Goal: Entertainment & Leisure: Browse casually

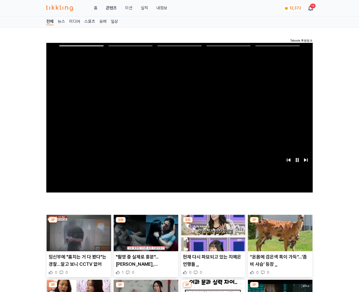
click at [280, 223] on img at bounding box center [280, 233] width 65 height 36
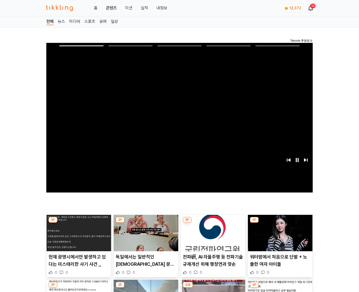
click at [280, 223] on img at bounding box center [280, 233] width 65 height 36
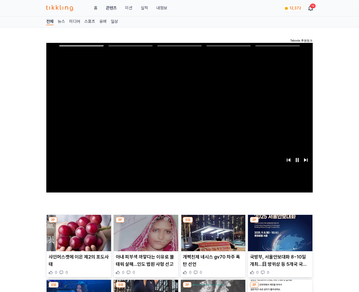
click at [280, 223] on img at bounding box center [280, 233] width 65 height 36
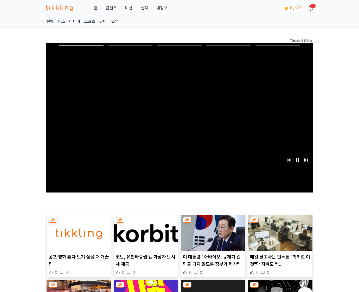
click at [280, 223] on img at bounding box center [280, 233] width 65 height 36
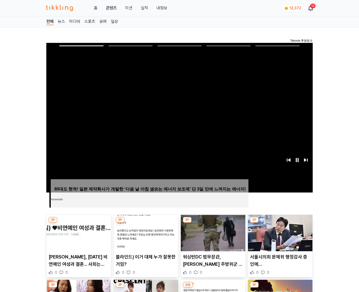
click at [280, 223] on img at bounding box center [280, 233] width 65 height 36
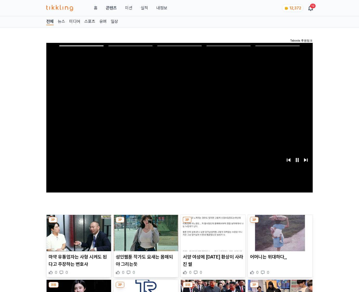
click at [280, 223] on img at bounding box center [280, 233] width 65 height 36
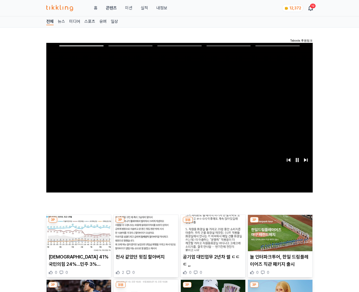
click at [280, 223] on img at bounding box center [280, 233] width 65 height 36
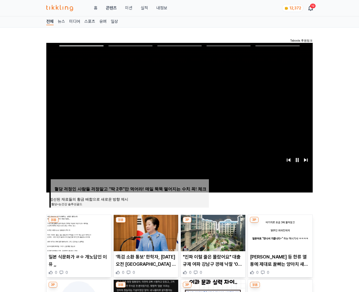
click at [280, 223] on img at bounding box center [280, 233] width 65 height 36
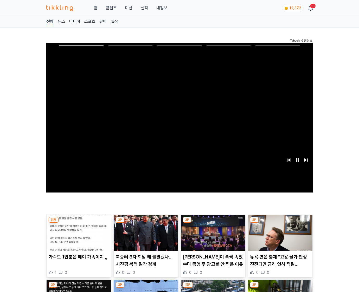
click at [280, 223] on img at bounding box center [280, 233] width 65 height 36
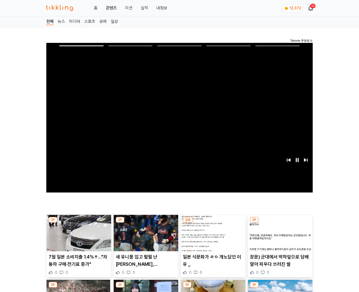
click at [280, 223] on img at bounding box center [280, 233] width 65 height 36
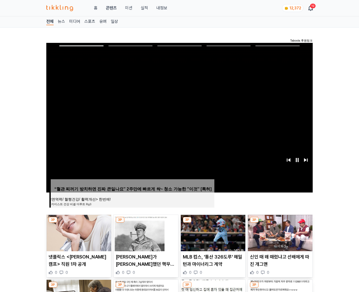
click at [280, 223] on img at bounding box center [280, 233] width 65 height 36
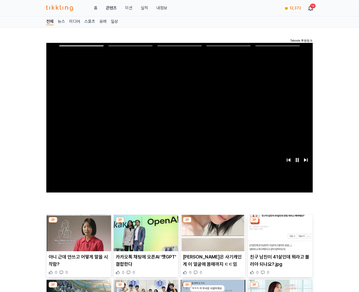
click at [280, 223] on img at bounding box center [280, 233] width 65 height 36
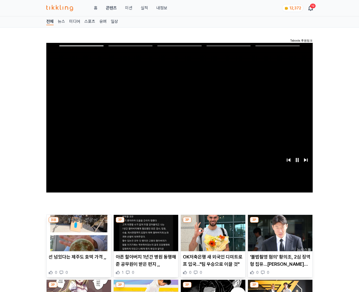
click at [280, 223] on img at bounding box center [280, 233] width 65 height 36
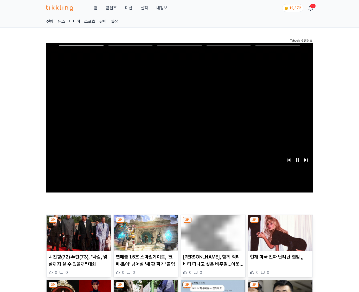
click at [280, 223] on img at bounding box center [280, 233] width 65 height 36
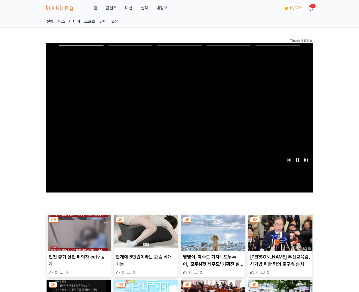
click at [280, 223] on img at bounding box center [280, 233] width 65 height 36
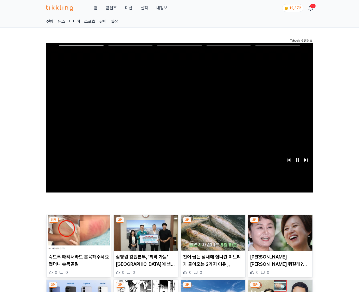
click at [280, 223] on img at bounding box center [280, 233] width 65 height 36
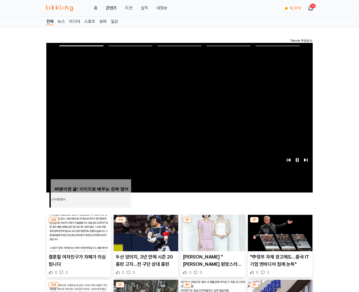
click at [280, 223] on img at bounding box center [280, 233] width 65 height 36
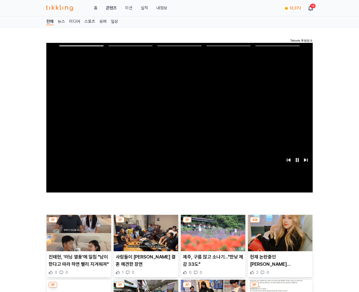
click at [280, 223] on img at bounding box center [280, 233] width 65 height 36
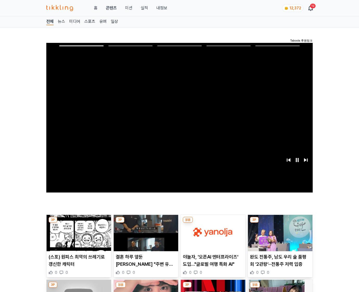
click at [280, 223] on img at bounding box center [280, 233] width 65 height 36
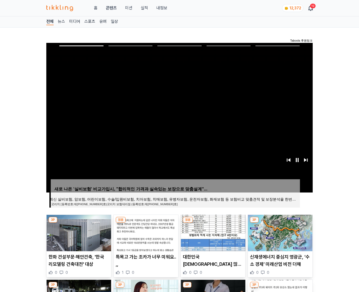
click at [280, 223] on img at bounding box center [280, 233] width 65 height 36
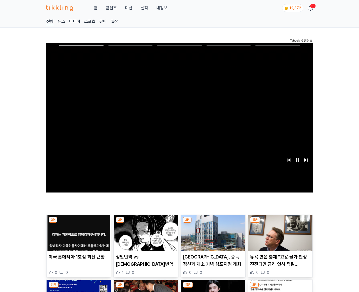
click at [280, 223] on img at bounding box center [280, 233] width 65 height 36
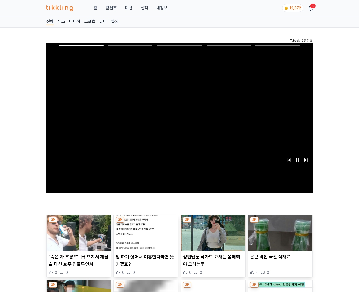
click at [280, 223] on img at bounding box center [280, 233] width 65 height 36
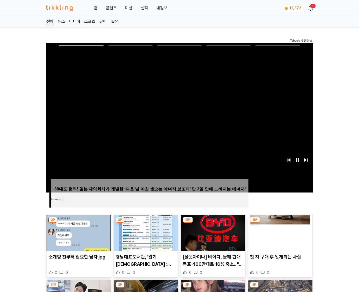
click at [280, 223] on img at bounding box center [280, 233] width 65 height 36
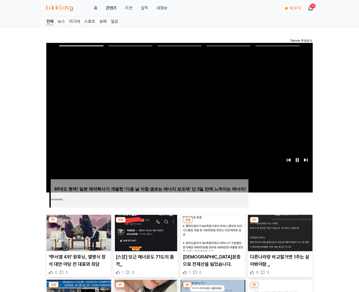
click at [280, 223] on img at bounding box center [280, 233] width 65 height 36
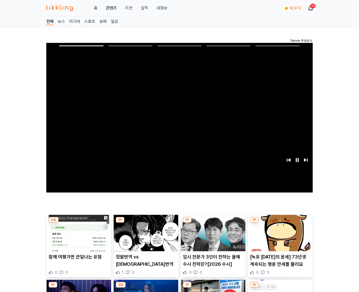
click at [280, 223] on img at bounding box center [280, 233] width 65 height 36
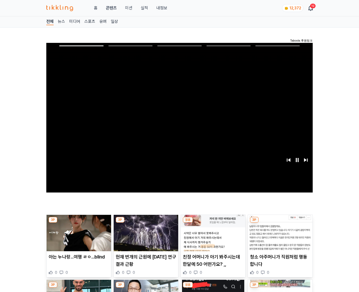
click at [280, 223] on img at bounding box center [280, 233] width 65 height 36
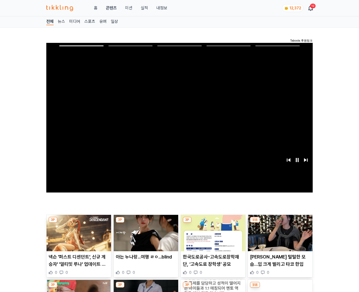
click at [280, 223] on img at bounding box center [280, 233] width 65 height 36
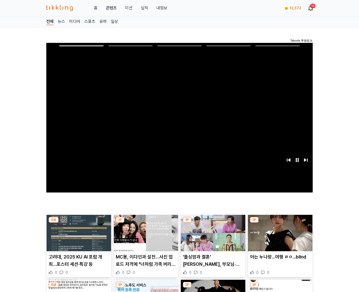
click at [280, 223] on img at bounding box center [280, 233] width 65 height 36
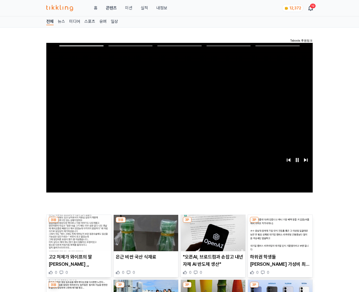
click at [280, 223] on img at bounding box center [280, 233] width 65 height 36
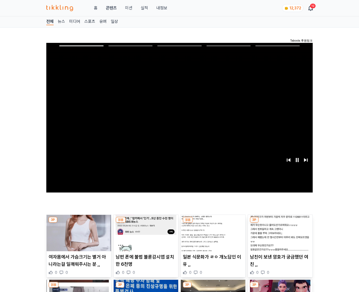
click at [280, 223] on img at bounding box center [280, 233] width 65 height 36
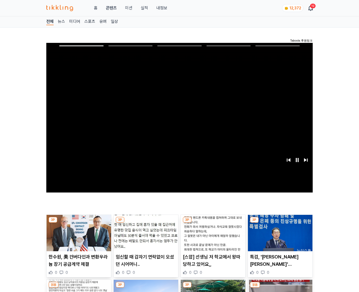
click at [280, 223] on img at bounding box center [280, 233] width 65 height 36
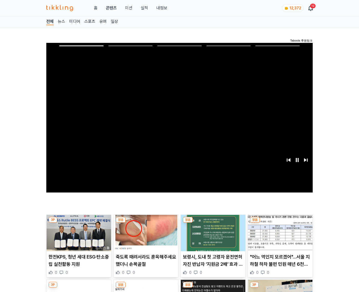
click at [280, 223] on img at bounding box center [280, 233] width 65 height 36
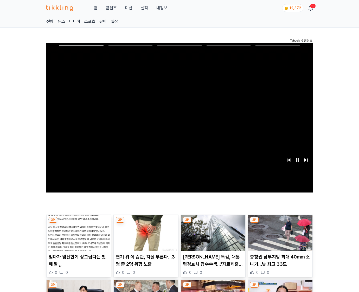
click at [280, 223] on img at bounding box center [280, 233] width 65 height 36
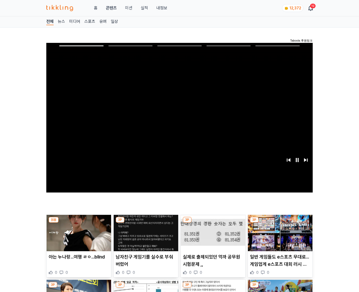
click at [280, 223] on img at bounding box center [280, 233] width 65 height 36
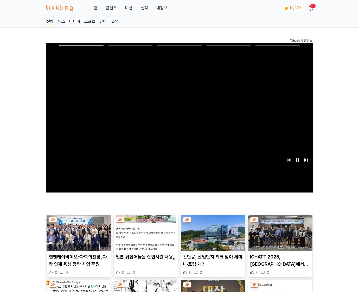
click at [280, 223] on img at bounding box center [280, 233] width 65 height 36
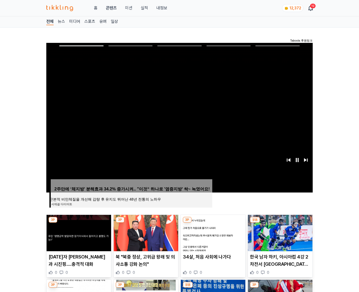
click at [280, 223] on img at bounding box center [280, 233] width 65 height 36
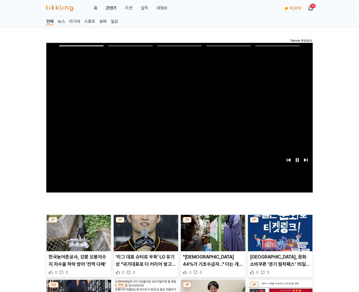
click at [280, 223] on img at bounding box center [280, 233] width 65 height 36
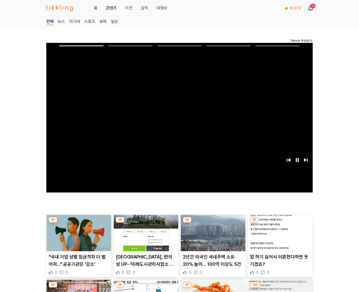
click at [280, 223] on img at bounding box center [280, 233] width 65 height 36
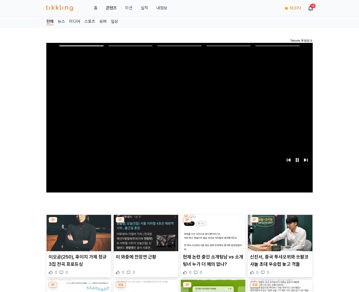
click at [280, 223] on img at bounding box center [280, 233] width 65 height 36
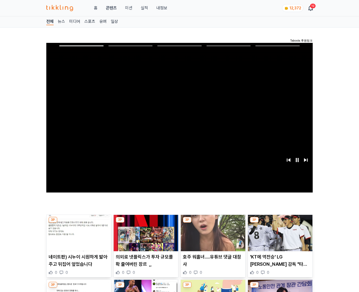
click at [280, 223] on img at bounding box center [280, 233] width 65 height 36
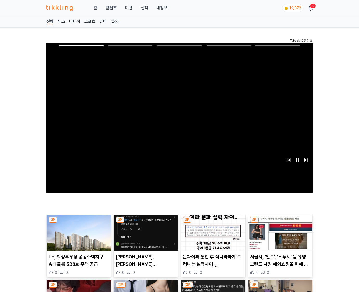
click at [280, 223] on img at bounding box center [280, 233] width 65 height 36
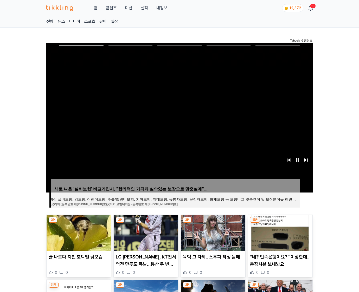
click at [280, 223] on img at bounding box center [280, 233] width 65 height 36
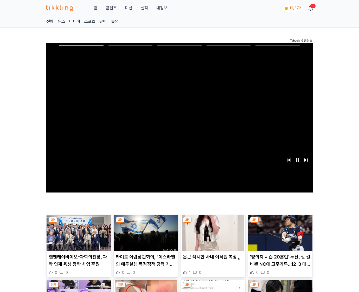
click at [280, 223] on img at bounding box center [280, 233] width 65 height 36
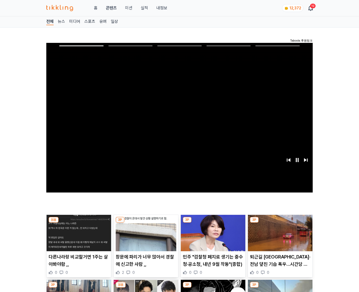
click at [280, 223] on img at bounding box center [280, 233] width 65 height 36
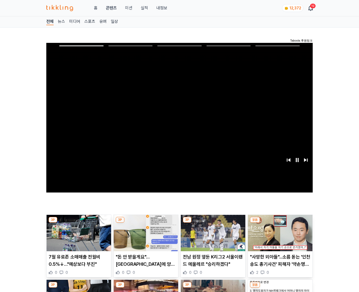
click at [280, 223] on img at bounding box center [280, 233] width 65 height 36
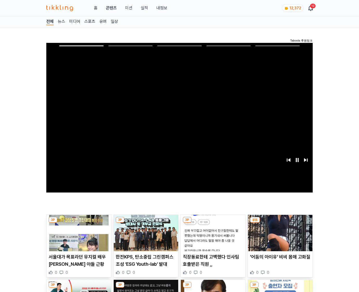
click at [280, 223] on img at bounding box center [280, 233] width 65 height 36
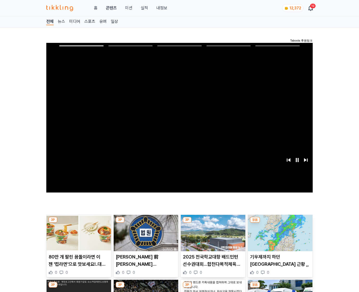
click at [280, 223] on img at bounding box center [280, 233] width 65 height 36
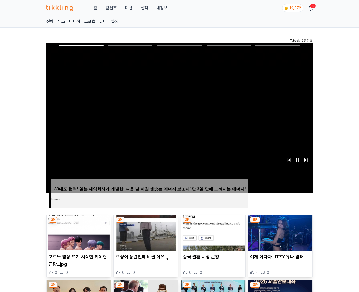
click at [280, 223] on img at bounding box center [280, 233] width 65 height 36
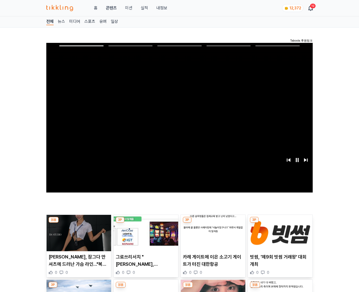
click at [280, 223] on img at bounding box center [280, 233] width 65 height 36
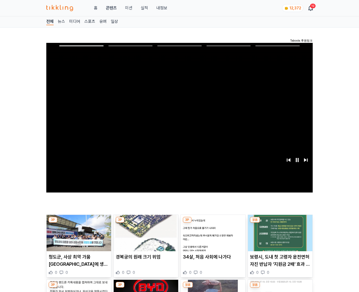
click at [280, 223] on img at bounding box center [280, 233] width 65 height 36
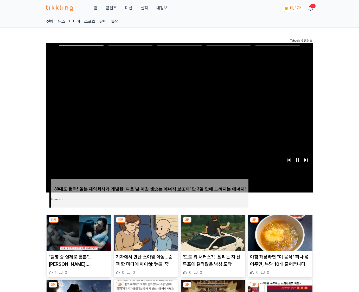
click at [280, 223] on img at bounding box center [280, 233] width 65 height 36
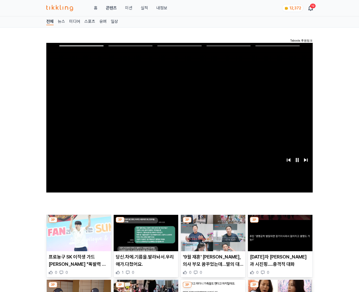
click at [280, 223] on img at bounding box center [280, 233] width 65 height 36
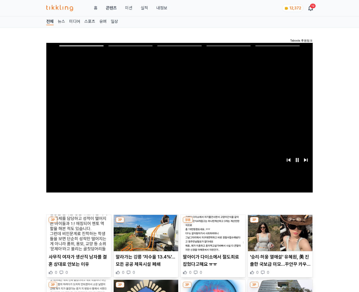
click at [280, 223] on img at bounding box center [280, 233] width 65 height 36
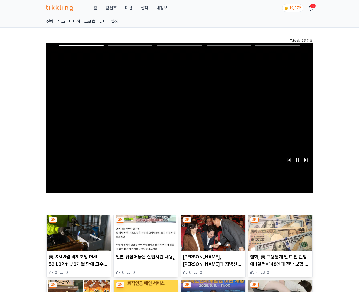
click at [280, 223] on img at bounding box center [280, 233] width 65 height 36
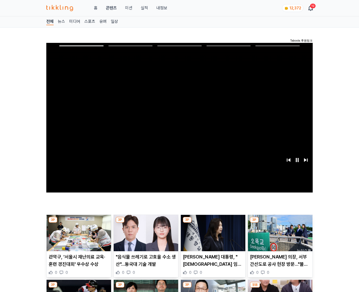
click at [280, 223] on img at bounding box center [280, 233] width 65 height 36
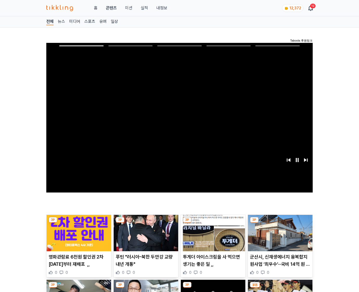
click at [280, 223] on img at bounding box center [280, 233] width 65 height 36
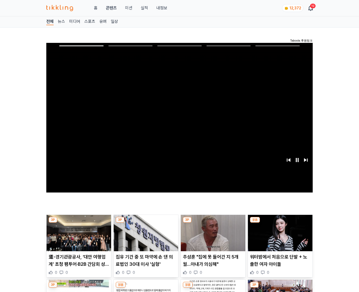
click at [280, 223] on img at bounding box center [280, 233] width 65 height 36
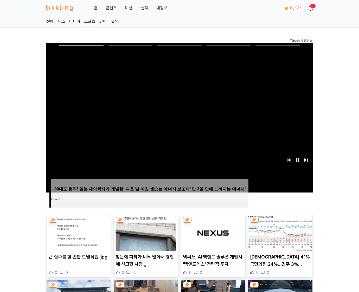
click at [280, 223] on img at bounding box center [280, 233] width 65 height 36
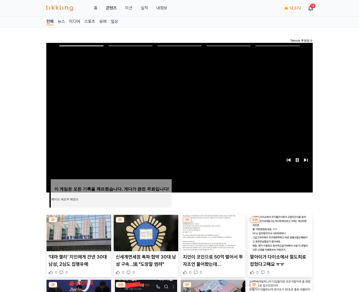
click at [280, 223] on img at bounding box center [280, 233] width 65 height 36
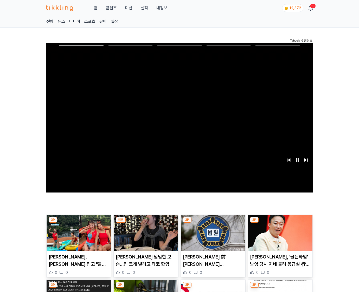
click at [280, 223] on img at bounding box center [280, 233] width 65 height 36
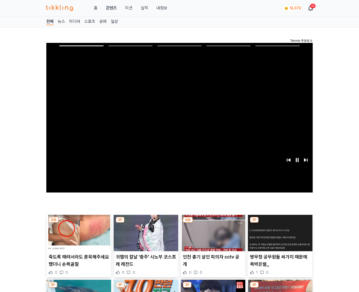
click at [280, 223] on img at bounding box center [280, 233] width 65 height 36
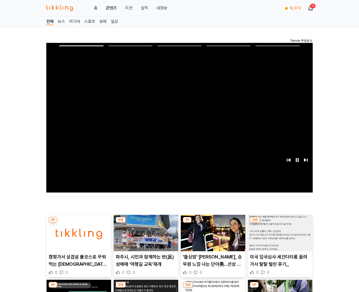
click at [280, 223] on img at bounding box center [280, 233] width 65 height 36
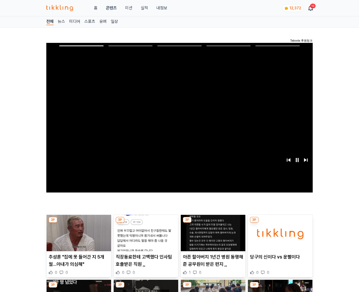
click at [280, 223] on img at bounding box center [280, 233] width 65 height 36
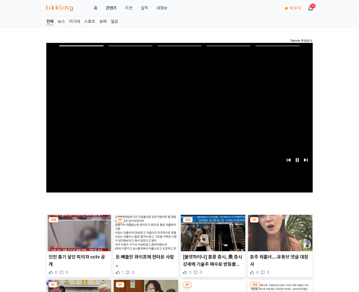
click at [280, 223] on img at bounding box center [280, 233] width 65 height 36
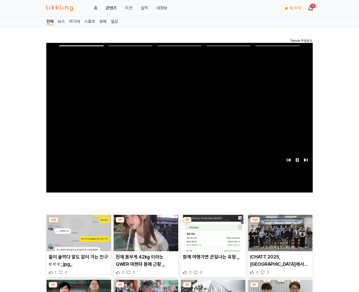
click at [280, 223] on img at bounding box center [280, 233] width 65 height 36
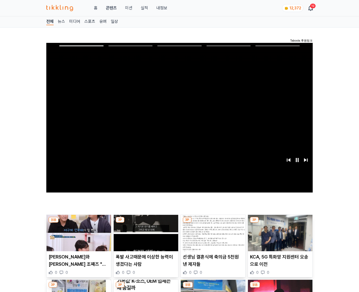
click at [280, 223] on img at bounding box center [280, 233] width 65 height 36
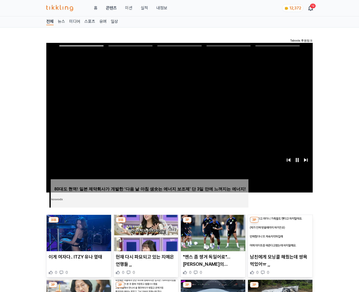
click at [280, 223] on img at bounding box center [280, 233] width 65 height 36
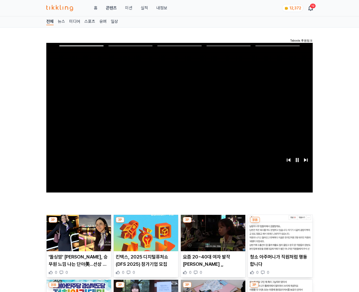
click at [280, 223] on img at bounding box center [280, 233] width 65 height 36
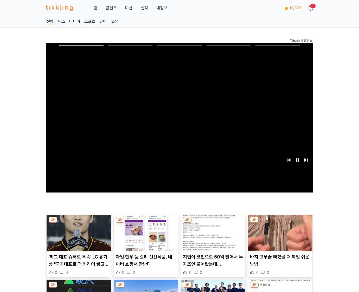
click at [280, 223] on img at bounding box center [280, 233] width 65 height 36
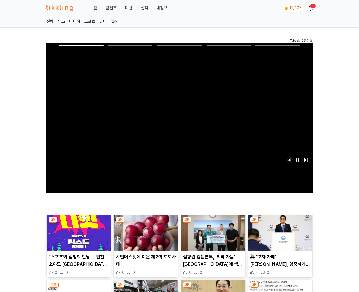
click at [280, 223] on img at bounding box center [280, 233] width 65 height 36
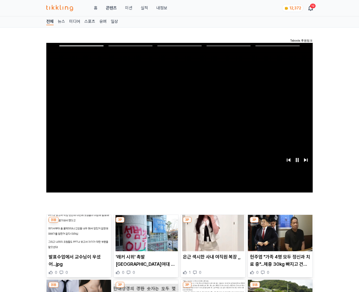
click at [280, 223] on img at bounding box center [280, 233] width 65 height 36
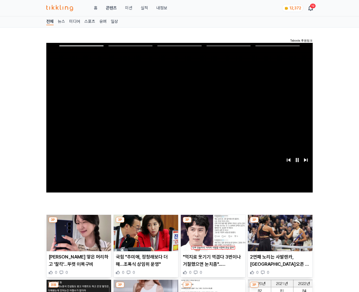
click at [280, 223] on img at bounding box center [280, 233] width 65 height 36
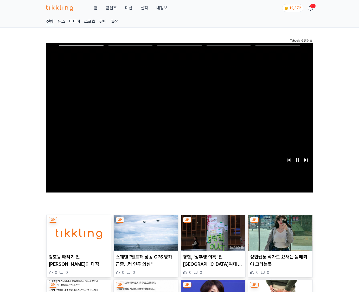
click at [280, 223] on img at bounding box center [280, 233] width 65 height 36
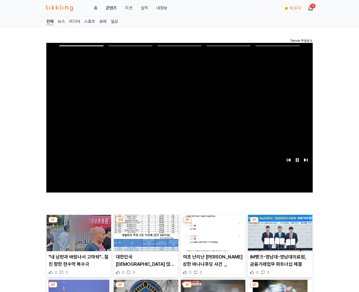
click at [280, 223] on img at bounding box center [280, 233] width 65 height 36
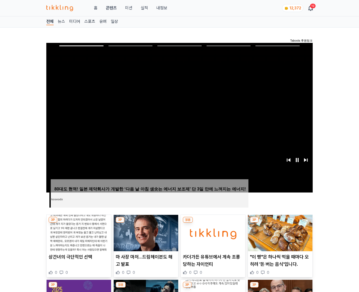
click at [280, 223] on img at bounding box center [280, 233] width 65 height 36
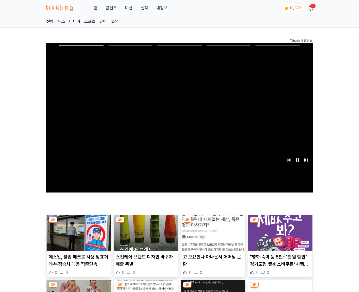
click at [280, 223] on img at bounding box center [280, 233] width 65 height 36
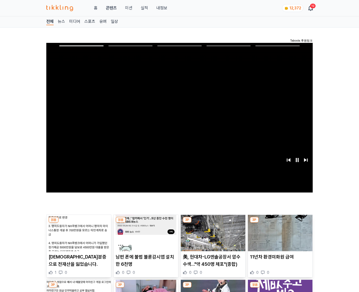
click at [280, 223] on img at bounding box center [280, 233] width 65 height 36
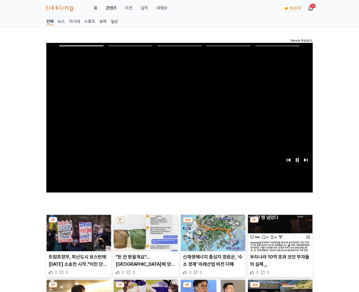
click at [280, 223] on img at bounding box center [280, 233] width 65 height 36
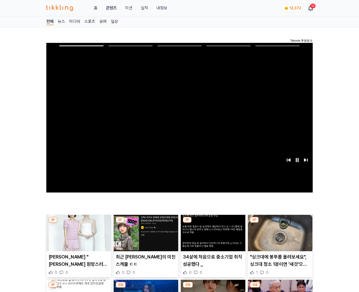
click at [280, 223] on img at bounding box center [280, 233] width 65 height 36
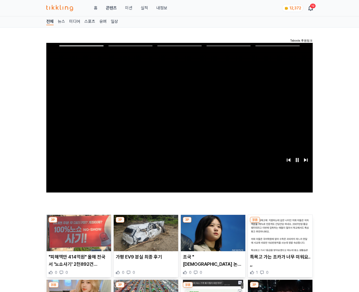
click at [280, 223] on img at bounding box center [280, 233] width 65 height 36
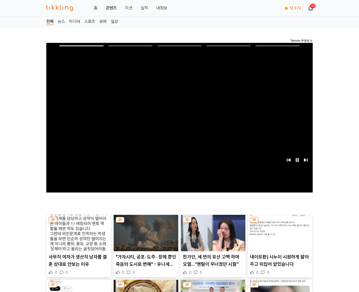
click at [280, 223] on img at bounding box center [280, 233] width 65 height 36
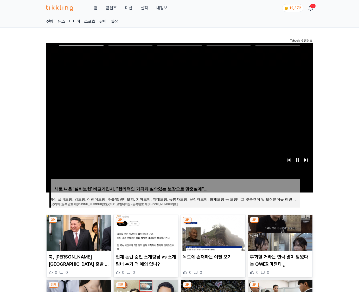
click at [280, 223] on img at bounding box center [280, 233] width 65 height 36
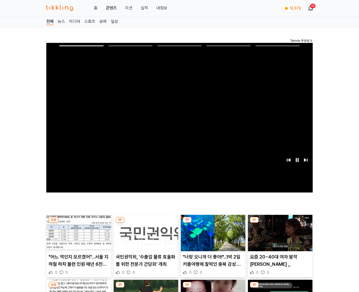
click at [280, 223] on img at bounding box center [280, 233] width 65 height 36
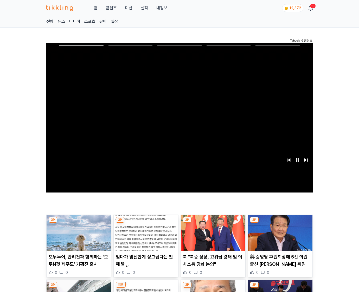
click at [280, 223] on img at bounding box center [280, 233] width 65 height 36
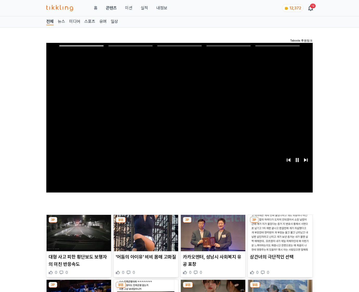
click at [280, 223] on img at bounding box center [280, 233] width 65 height 36
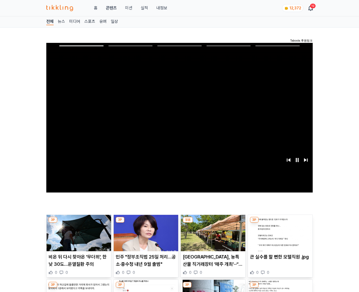
click at [280, 223] on img at bounding box center [280, 233] width 65 height 36
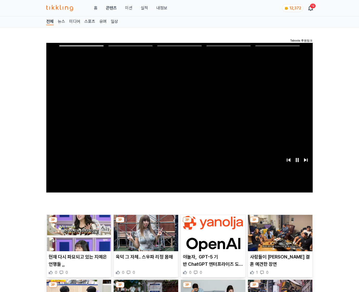
click at [280, 223] on img at bounding box center [280, 233] width 65 height 36
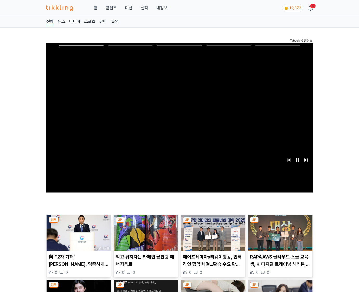
click at [280, 223] on img at bounding box center [280, 233] width 65 height 36
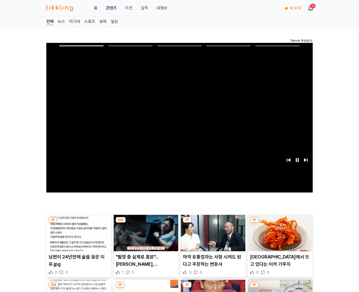
click at [280, 223] on img at bounding box center [280, 233] width 65 height 36
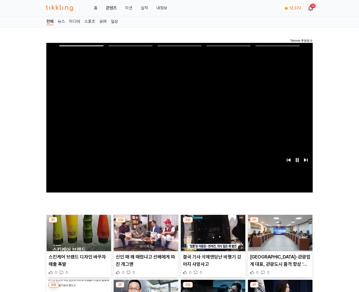
click at [280, 223] on img at bounding box center [280, 233] width 65 height 36
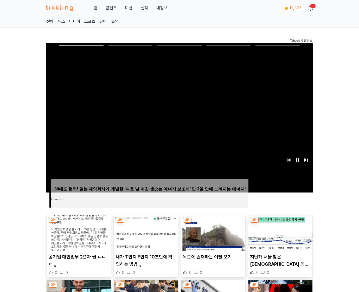
click at [280, 223] on img at bounding box center [280, 233] width 65 height 36
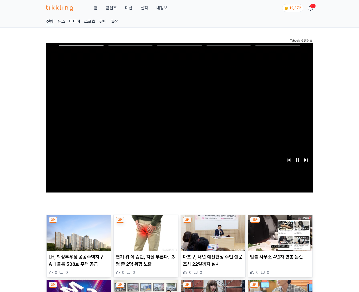
click at [280, 223] on img at bounding box center [280, 233] width 65 height 36
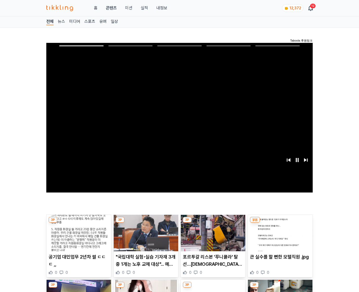
click at [280, 223] on img at bounding box center [280, 233] width 65 height 36
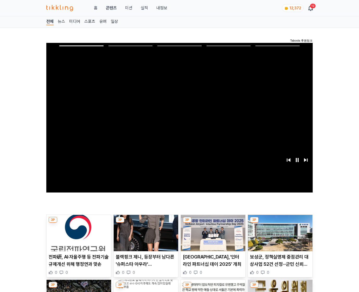
click at [280, 223] on img at bounding box center [280, 233] width 65 height 36
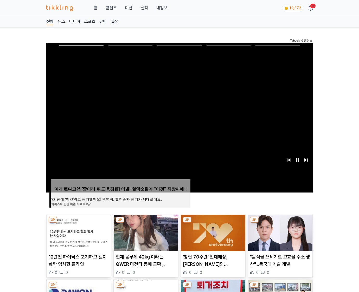
click at [280, 223] on img at bounding box center [280, 233] width 65 height 36
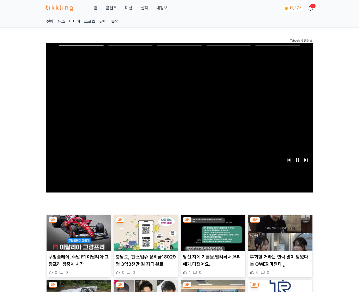
click at [280, 223] on img at bounding box center [280, 233] width 65 height 36
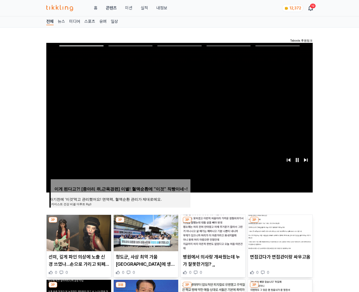
click at [280, 223] on img at bounding box center [280, 233] width 65 height 36
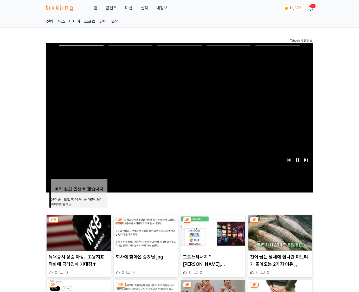
click at [280, 223] on img at bounding box center [280, 233] width 65 height 36
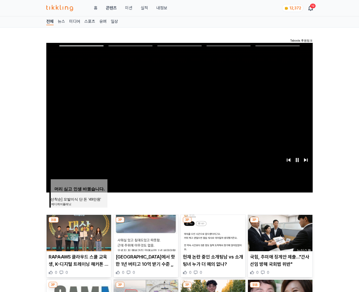
click at [280, 223] on img at bounding box center [280, 233] width 65 height 36
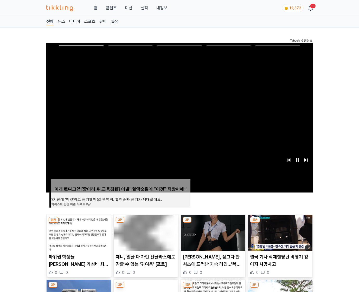
click at [280, 223] on img at bounding box center [280, 233] width 65 height 36
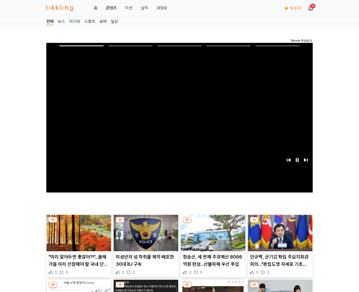
click at [280, 223] on img at bounding box center [280, 233] width 65 height 36
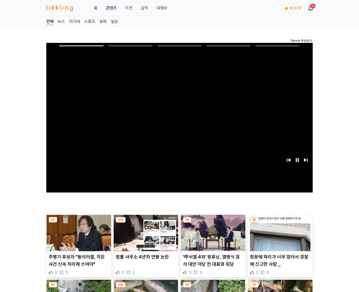
click at [280, 223] on img at bounding box center [280, 233] width 65 height 36
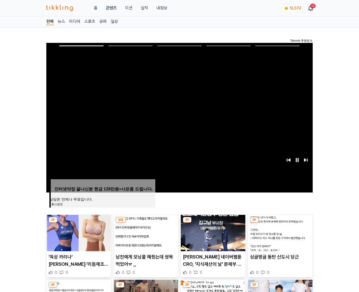
click at [280, 223] on img at bounding box center [280, 233] width 65 height 36
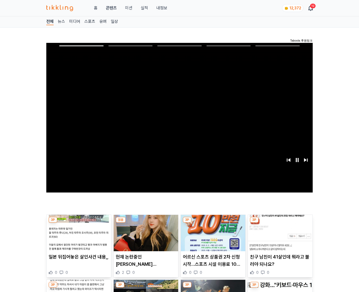
click at [280, 223] on img at bounding box center [280, 233] width 65 height 36
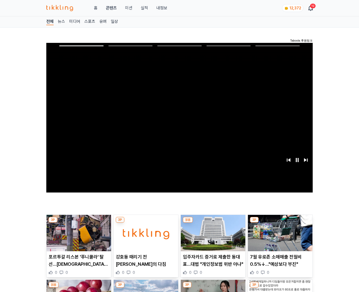
click at [280, 223] on img at bounding box center [280, 233] width 65 height 36
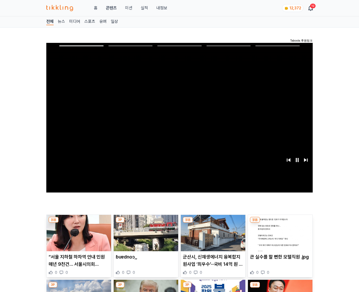
click at [280, 223] on img at bounding box center [280, 233] width 65 height 36
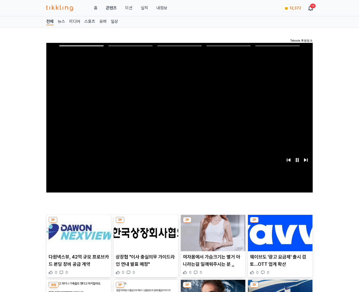
click at [280, 223] on img at bounding box center [280, 233] width 65 height 36
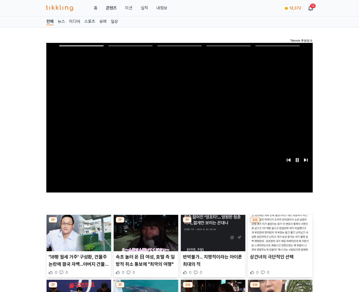
click at [280, 223] on img at bounding box center [280, 233] width 65 height 36
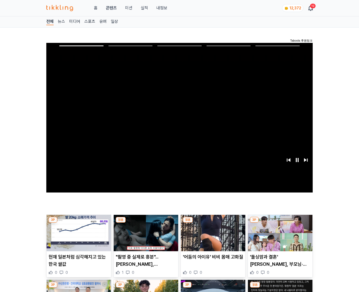
click at [280, 223] on img at bounding box center [280, 233] width 65 height 36
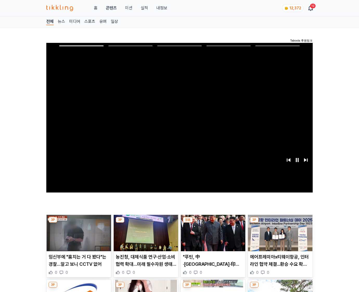
click at [280, 223] on img at bounding box center [280, 233] width 65 height 36
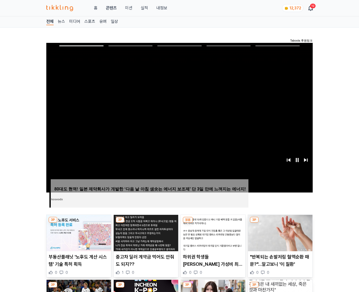
click at [280, 223] on img at bounding box center [280, 233] width 65 height 36
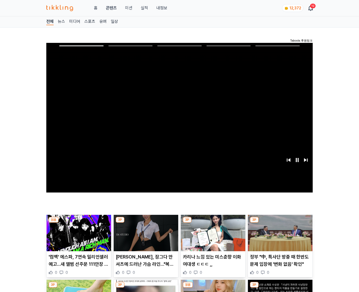
click at [280, 223] on img at bounding box center [280, 233] width 65 height 36
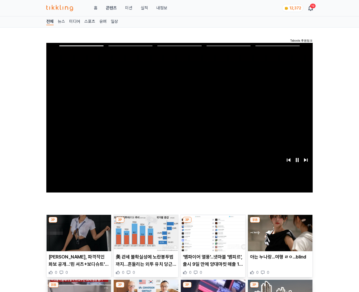
click at [280, 223] on img at bounding box center [280, 233] width 65 height 36
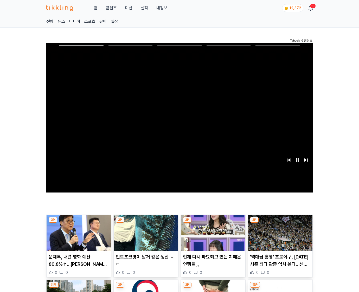
click at [280, 223] on img at bounding box center [280, 233] width 65 height 36
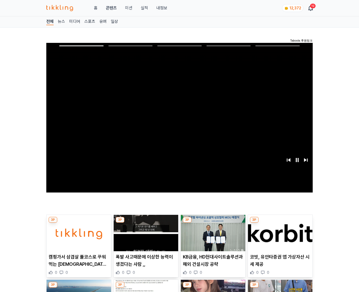
click at [280, 223] on img at bounding box center [280, 233] width 65 height 36
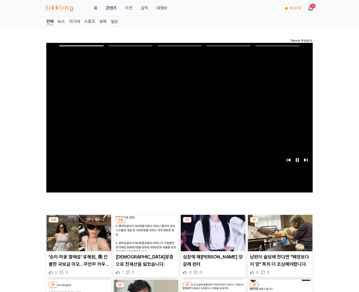
click at [280, 223] on img at bounding box center [280, 233] width 65 height 36
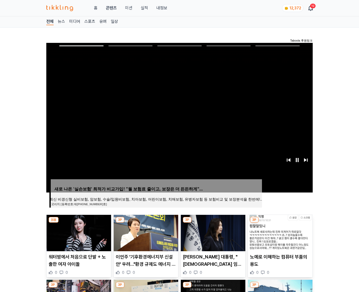
click at [280, 223] on img at bounding box center [280, 233] width 65 height 36
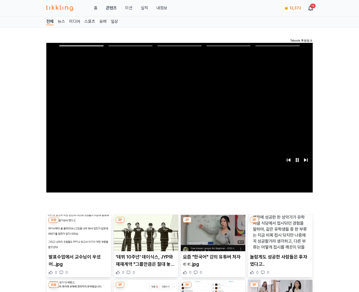
click at [280, 223] on img at bounding box center [280, 233] width 65 height 36
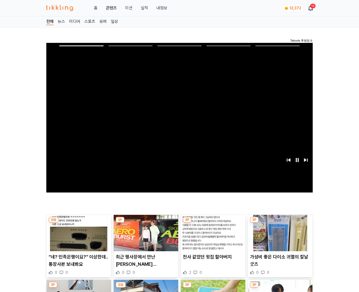
click at [280, 223] on img at bounding box center [280, 233] width 65 height 36
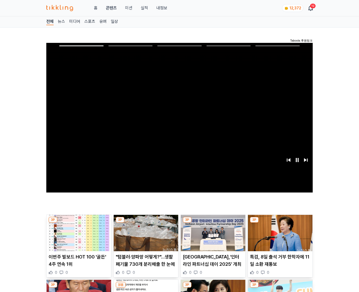
click at [280, 223] on img at bounding box center [280, 233] width 65 height 36
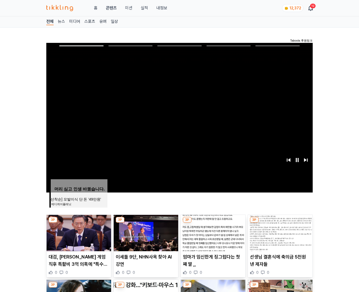
click at [280, 223] on img at bounding box center [280, 233] width 65 height 36
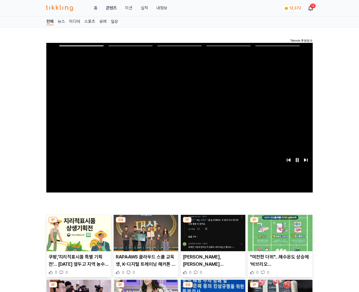
click at [280, 223] on img at bounding box center [280, 233] width 65 height 36
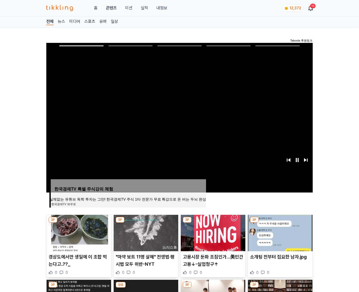
click at [280, 223] on img at bounding box center [280, 233] width 65 height 36
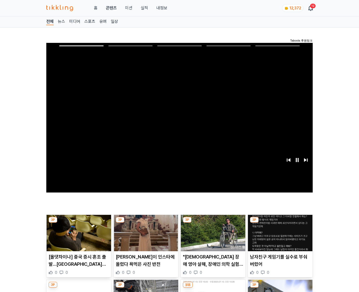
click at [280, 223] on img at bounding box center [280, 233] width 65 height 36
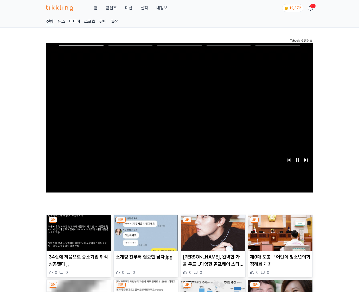
click at [280, 223] on img at bounding box center [280, 233] width 65 height 36
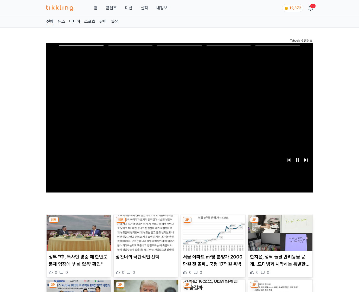
click at [280, 223] on img at bounding box center [280, 233] width 65 height 36
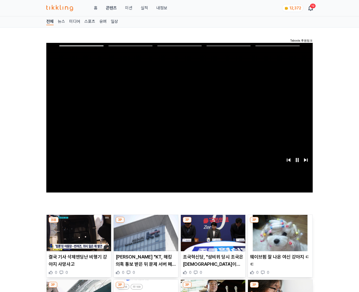
click at [280, 223] on img at bounding box center [280, 233] width 65 height 36
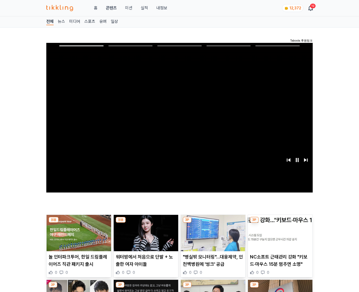
click at [280, 223] on img at bounding box center [280, 233] width 65 height 36
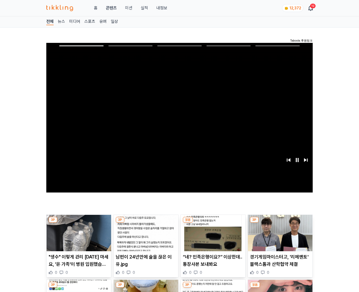
click at [280, 223] on img at bounding box center [280, 233] width 65 height 36
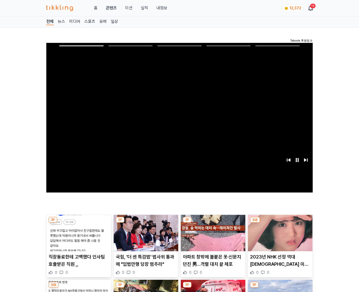
click at [280, 223] on img at bounding box center [280, 233] width 65 height 36
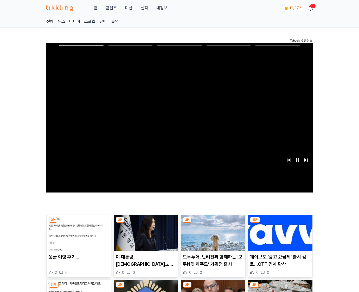
click at [280, 223] on img at bounding box center [280, 233] width 65 height 36
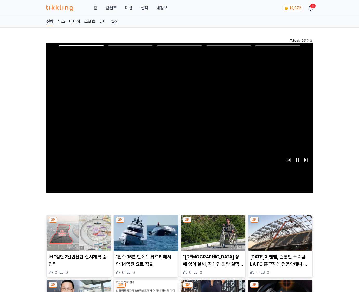
click at [280, 223] on img at bounding box center [280, 233] width 65 height 36
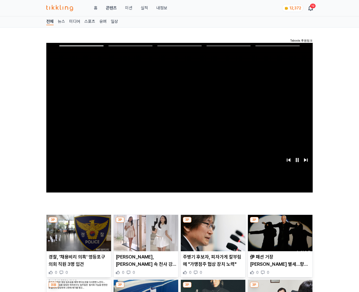
click at [280, 223] on img at bounding box center [280, 233] width 65 height 36
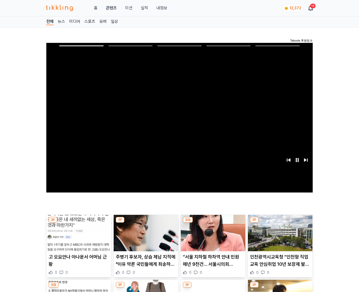
click at [280, 223] on img at bounding box center [280, 233] width 65 height 36
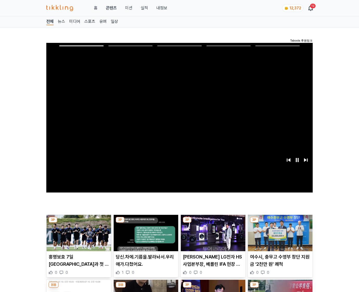
click at [280, 223] on img at bounding box center [280, 233] width 65 height 36
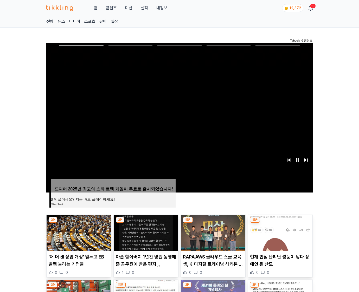
click at [280, 223] on img at bounding box center [280, 233] width 65 height 36
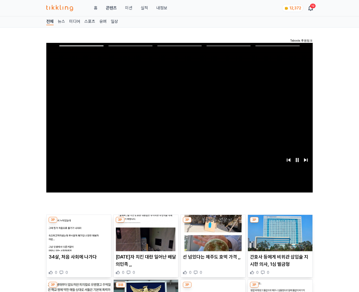
click at [280, 223] on img at bounding box center [280, 233] width 65 height 36
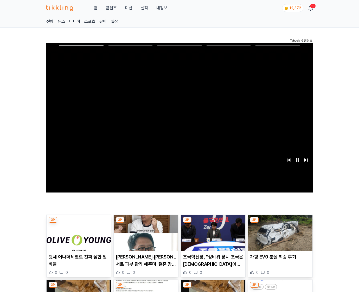
click at [280, 223] on img at bounding box center [280, 233] width 65 height 36
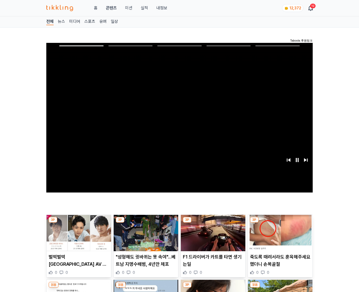
click at [280, 223] on img at bounding box center [280, 233] width 65 height 36
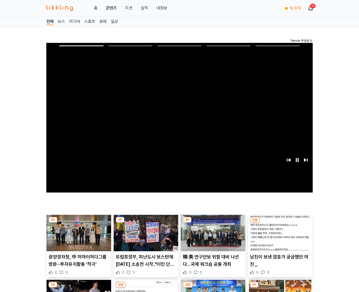
click at [280, 223] on img at bounding box center [280, 233] width 65 height 36
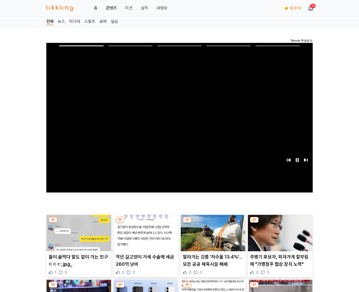
click at [280, 223] on img at bounding box center [280, 233] width 65 height 36
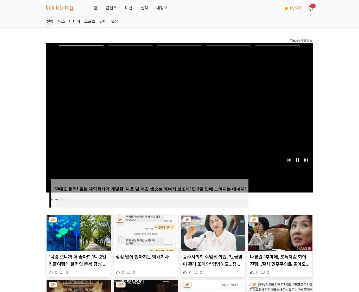
click at [280, 223] on img at bounding box center [280, 233] width 65 height 36
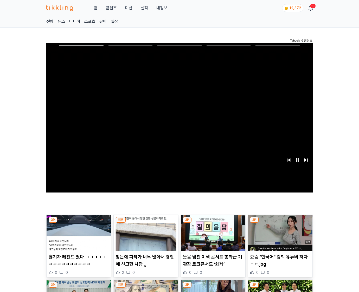
click at [280, 223] on img at bounding box center [280, 233] width 65 height 36
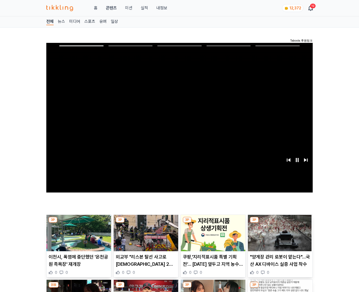
click at [280, 223] on img at bounding box center [280, 233] width 65 height 36
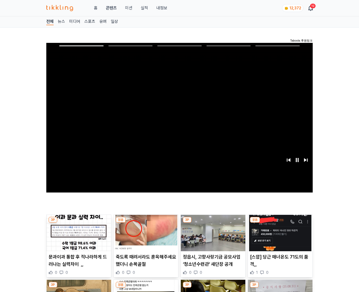
click at [280, 223] on img at bounding box center [280, 233] width 65 height 36
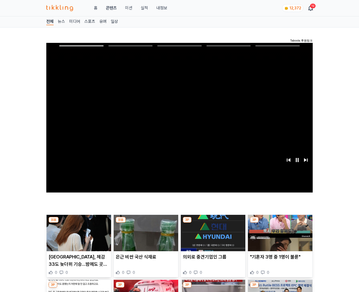
click at [280, 223] on img at bounding box center [280, 233] width 65 height 36
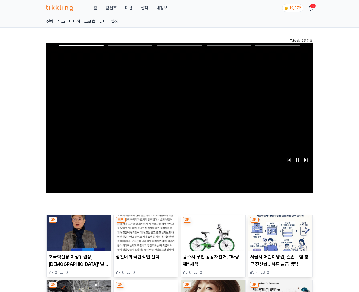
click at [280, 223] on img at bounding box center [280, 233] width 65 height 36
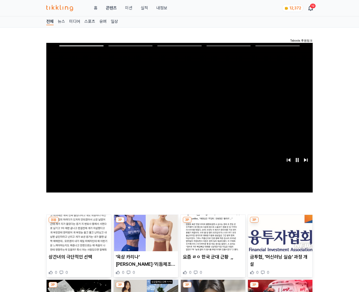
click at [280, 223] on img at bounding box center [280, 233] width 65 height 36
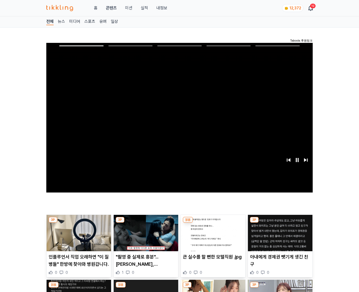
click at [280, 223] on img at bounding box center [280, 233] width 65 height 36
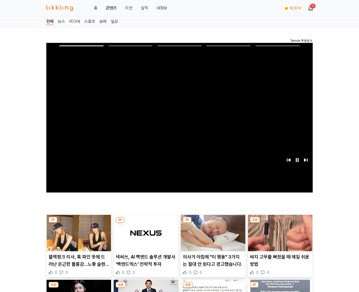
click at [280, 223] on img at bounding box center [280, 233] width 65 height 36
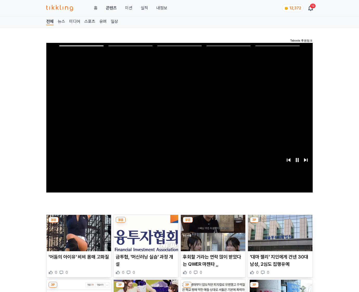
click at [280, 223] on img at bounding box center [280, 233] width 65 height 36
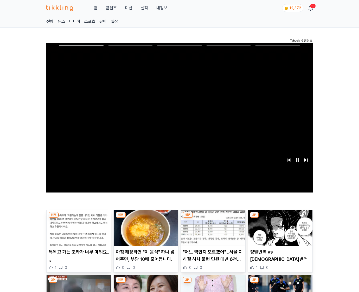
click at [280, 223] on img at bounding box center [280, 228] width 65 height 36
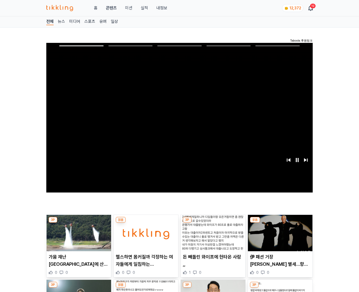
click at [280, 223] on img at bounding box center [280, 233] width 65 height 36
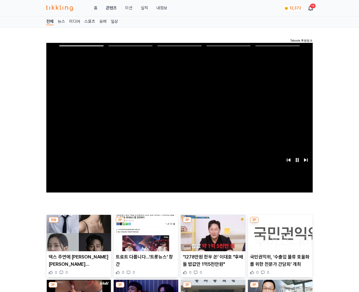
click at [280, 223] on img at bounding box center [280, 233] width 65 height 36
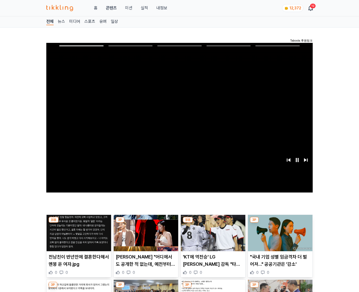
click at [280, 223] on img at bounding box center [280, 233] width 65 height 36
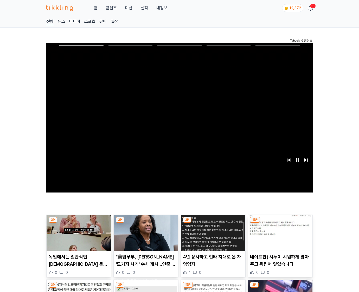
click at [280, 223] on img at bounding box center [280, 233] width 65 height 36
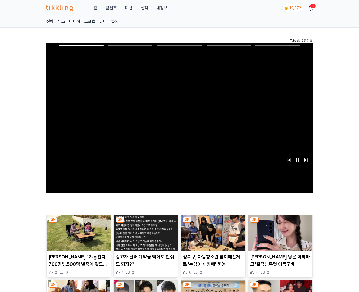
click at [280, 223] on img at bounding box center [280, 233] width 65 height 36
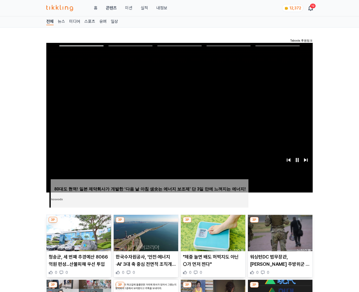
click at [280, 223] on img at bounding box center [280, 233] width 65 height 36
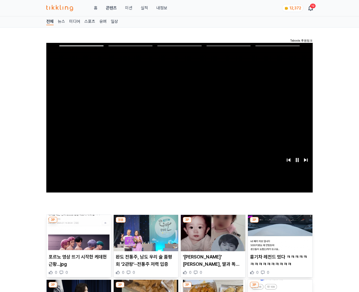
click at [280, 223] on img at bounding box center [280, 233] width 65 height 36
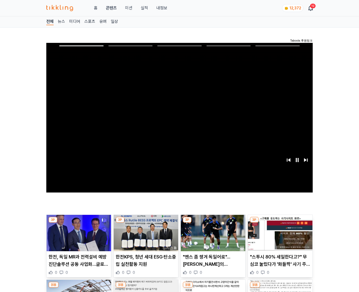
click at [280, 223] on img at bounding box center [280, 233] width 65 height 36
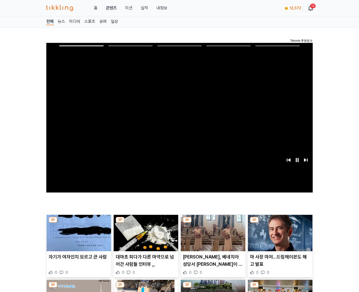
click at [280, 223] on img at bounding box center [280, 233] width 65 height 36
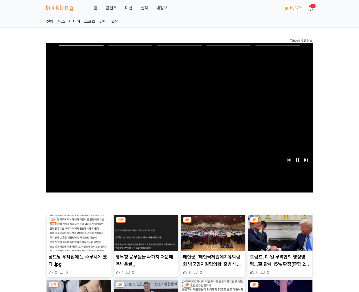
click at [280, 223] on img at bounding box center [280, 233] width 65 height 36
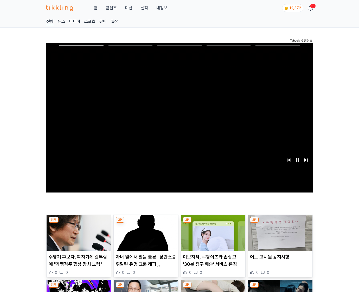
click at [280, 223] on img at bounding box center [280, 233] width 65 height 36
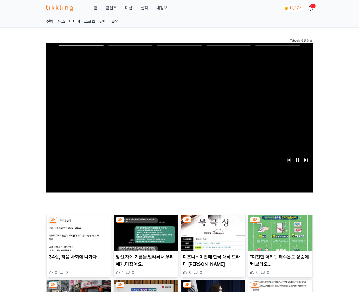
click at [280, 223] on img at bounding box center [280, 233] width 65 height 36
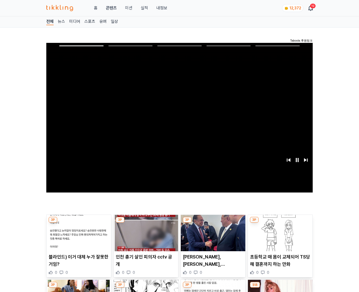
click at [280, 223] on img at bounding box center [280, 233] width 65 height 36
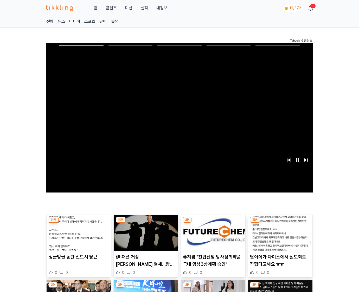
click at [280, 223] on img at bounding box center [280, 233] width 65 height 36
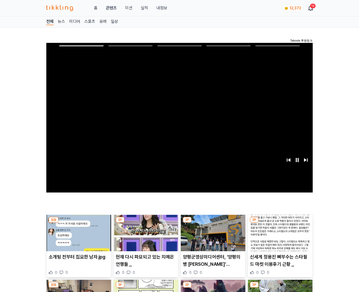
click at [280, 223] on img at bounding box center [280, 233] width 65 height 36
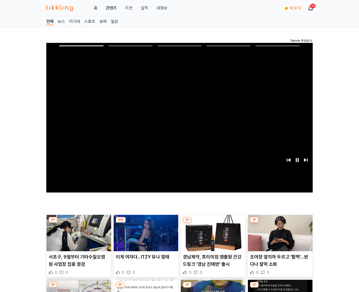
click at [280, 223] on img at bounding box center [280, 233] width 65 height 36
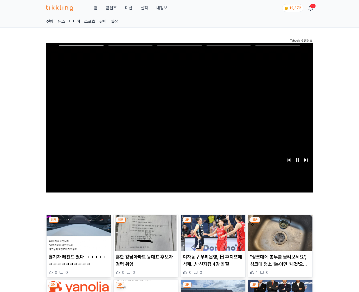
click at [280, 223] on img at bounding box center [280, 233] width 65 height 36
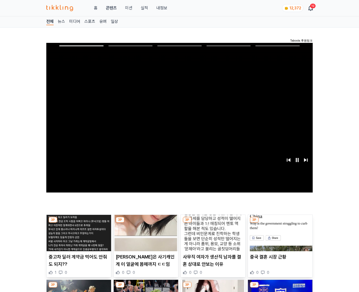
click at [280, 223] on img at bounding box center [280, 233] width 65 height 36
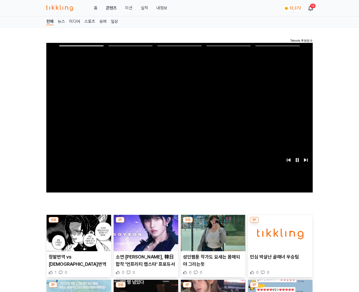
click at [280, 223] on img at bounding box center [280, 233] width 65 height 36
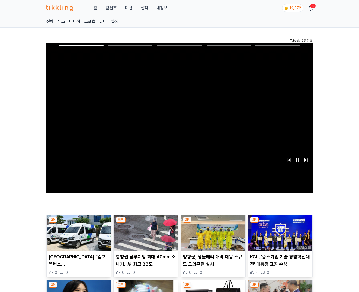
click at [280, 223] on img at bounding box center [280, 233] width 65 height 36
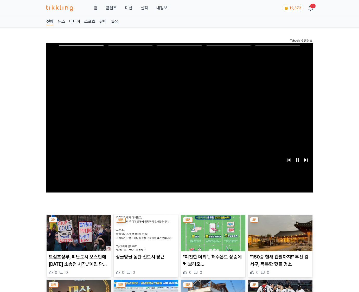
click at [280, 223] on img at bounding box center [280, 233] width 65 height 36
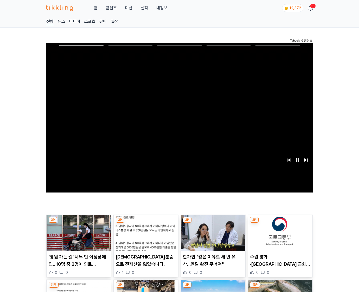
click at [280, 223] on img at bounding box center [280, 233] width 65 height 36
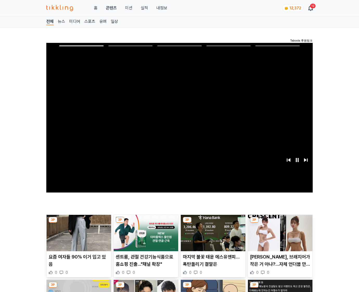
click at [280, 223] on img at bounding box center [280, 233] width 65 height 36
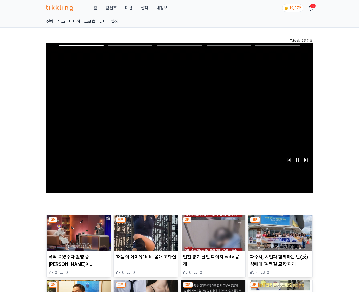
click at [280, 223] on img at bounding box center [280, 233] width 65 height 36
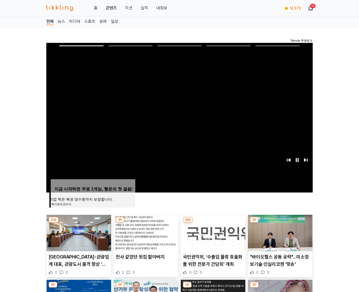
click at [280, 223] on img at bounding box center [280, 233] width 65 height 36
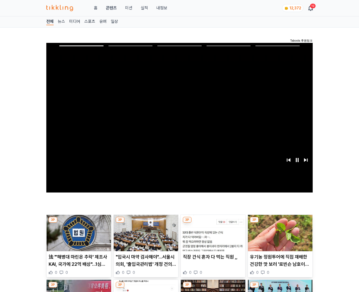
click at [280, 223] on img at bounding box center [280, 233] width 65 height 36
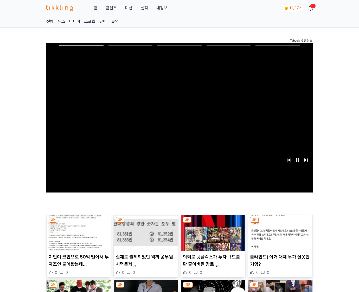
click at [280, 223] on img at bounding box center [280, 233] width 65 height 36
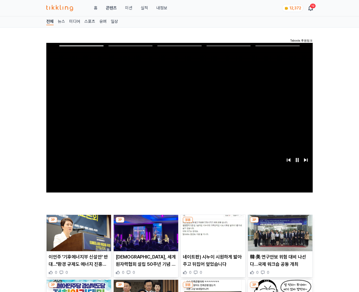
click at [280, 223] on img at bounding box center [280, 233] width 65 height 36
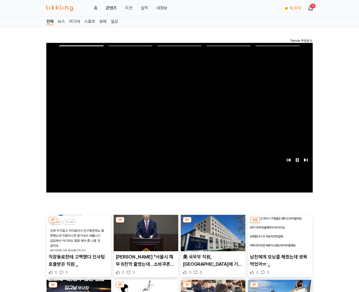
click at [280, 223] on img at bounding box center [280, 233] width 65 height 36
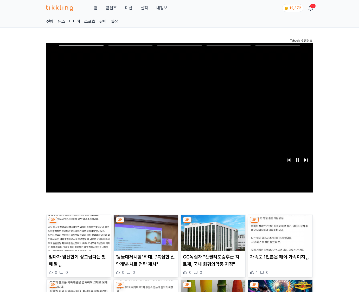
click at [280, 223] on img at bounding box center [280, 233] width 65 height 36
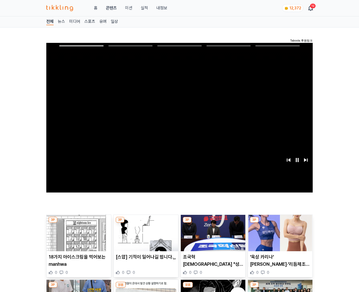
click at [280, 223] on img at bounding box center [280, 233] width 65 height 36
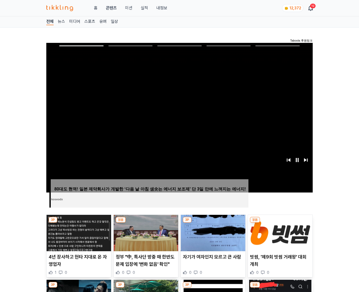
click at [280, 223] on img at bounding box center [280, 233] width 65 height 36
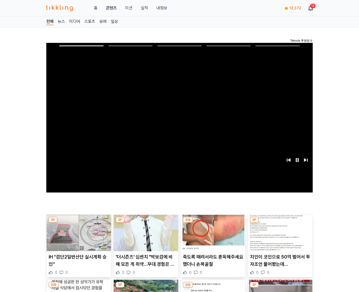
click at [280, 223] on img at bounding box center [280, 233] width 65 height 36
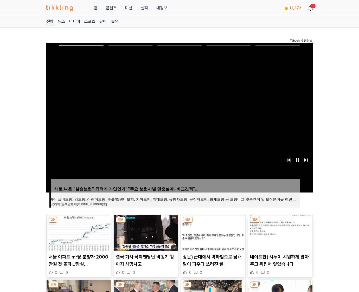
click at [280, 223] on img at bounding box center [280, 233] width 65 height 36
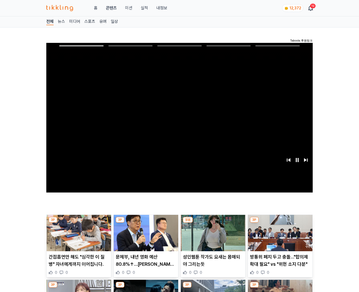
click at [280, 223] on img at bounding box center [280, 233] width 65 height 36
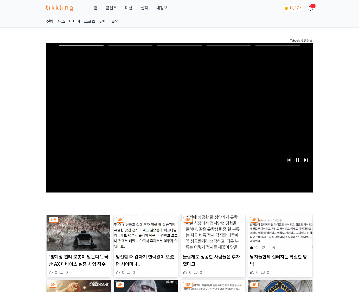
click at [280, 223] on img at bounding box center [280, 233] width 65 height 36
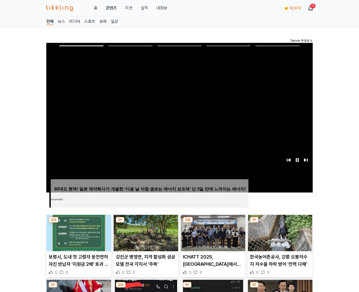
click at [280, 223] on img at bounding box center [280, 233] width 65 height 36
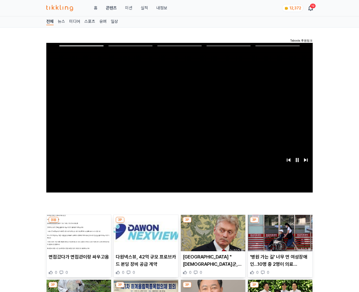
click at [280, 223] on img at bounding box center [280, 233] width 65 height 36
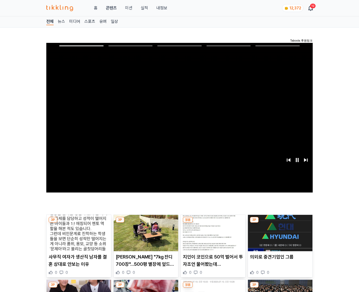
click at [280, 223] on img at bounding box center [280, 233] width 65 height 36
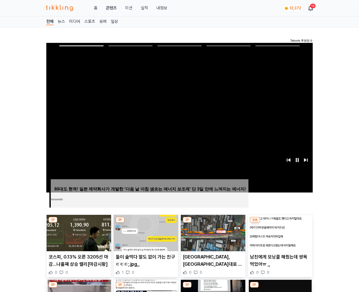
click at [280, 223] on img at bounding box center [280, 233] width 65 height 36
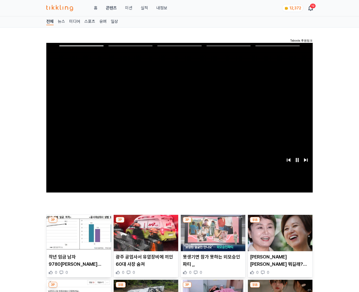
click at [280, 223] on img at bounding box center [280, 233] width 65 height 36
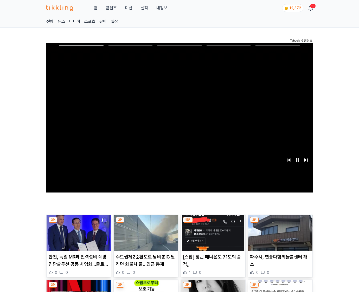
click at [280, 223] on img at bounding box center [280, 233] width 65 height 36
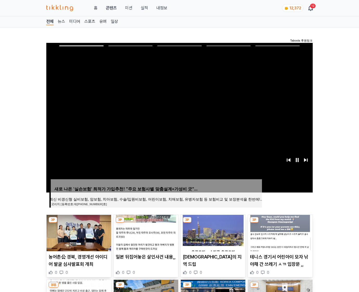
click at [280, 223] on img at bounding box center [280, 233] width 65 height 36
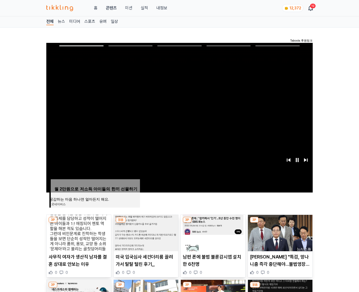
click at [280, 223] on img at bounding box center [280, 233] width 65 height 36
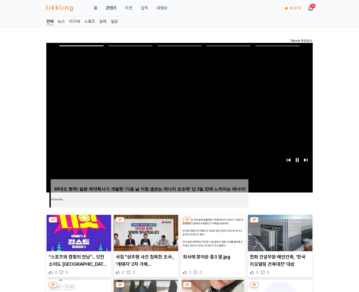
click at [280, 223] on img at bounding box center [280, 233] width 65 height 36
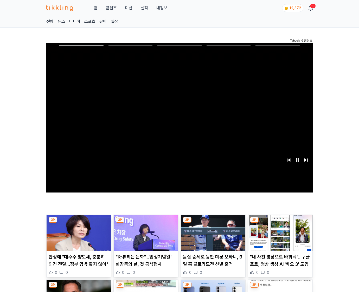
click at [280, 223] on img at bounding box center [280, 233] width 65 height 36
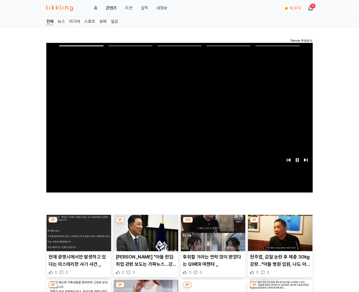
click at [280, 223] on img at bounding box center [280, 233] width 65 height 36
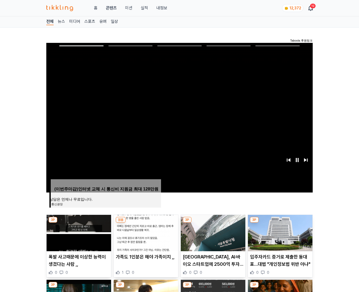
click at [280, 223] on img at bounding box center [280, 233] width 65 height 36
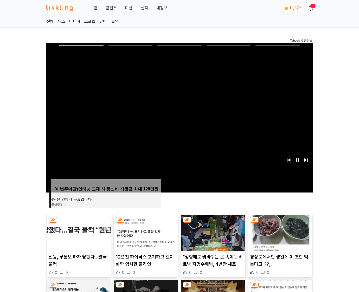
click at [280, 223] on img at bounding box center [280, 233] width 65 height 36
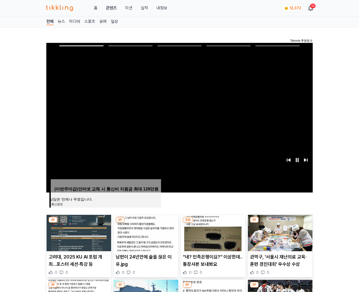
click at [280, 223] on img at bounding box center [280, 233] width 65 height 36
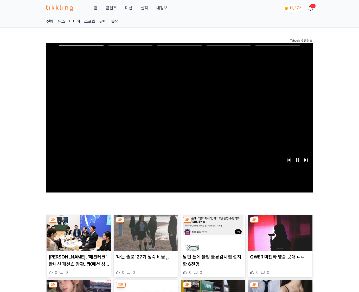
click at [280, 223] on img at bounding box center [280, 233] width 65 height 36
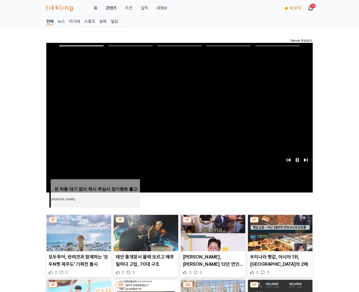
click at [280, 223] on img at bounding box center [280, 233] width 65 height 36
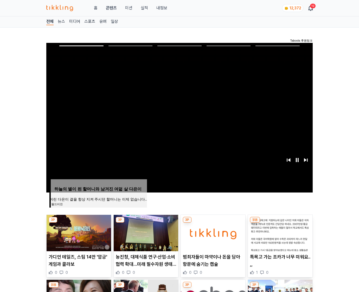
click at [280, 223] on img at bounding box center [280, 233] width 65 height 36
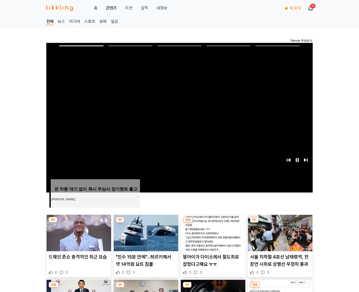
click at [280, 223] on img at bounding box center [280, 233] width 65 height 36
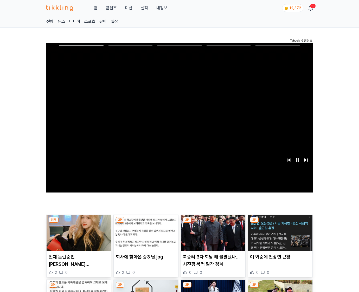
click at [280, 223] on img at bounding box center [280, 233] width 65 height 36
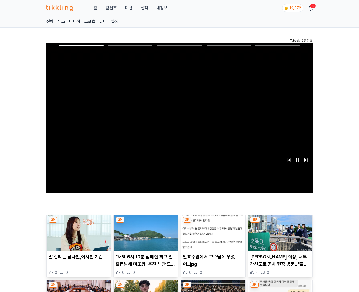
click at [280, 223] on img at bounding box center [280, 233] width 65 height 36
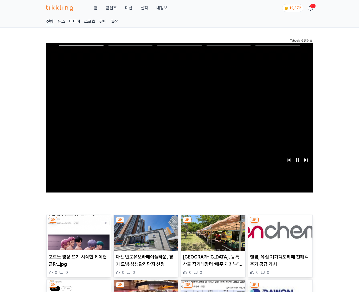
click at [280, 223] on img at bounding box center [280, 233] width 65 height 36
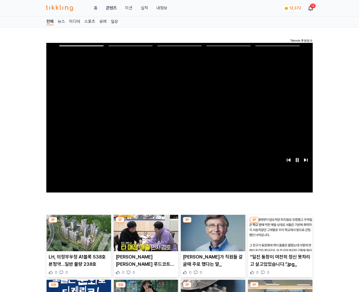
click at [280, 223] on img at bounding box center [280, 233] width 65 height 36
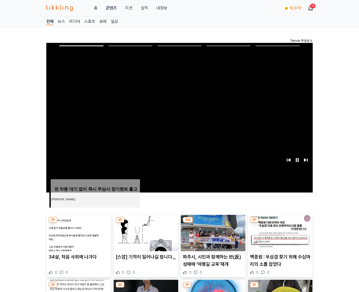
click at [280, 223] on img at bounding box center [280, 233] width 65 height 36
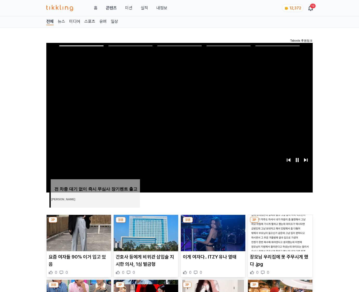
click at [280, 223] on img at bounding box center [280, 233] width 65 height 36
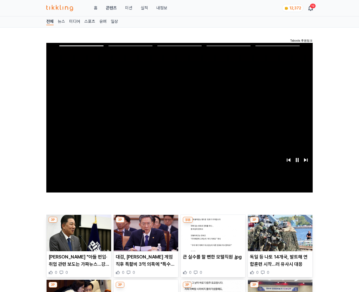
click at [280, 223] on img at bounding box center [280, 233] width 65 height 36
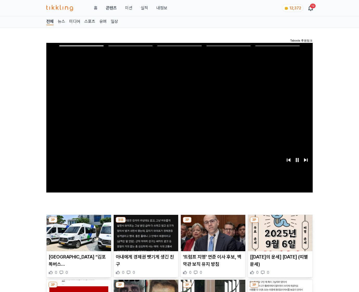
click at [280, 223] on img at bounding box center [280, 233] width 65 height 36
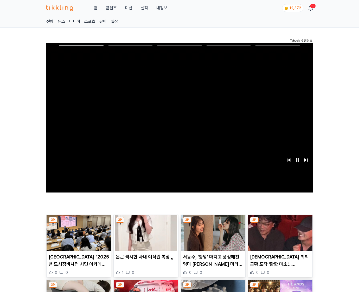
click at [280, 223] on img at bounding box center [280, 233] width 65 height 36
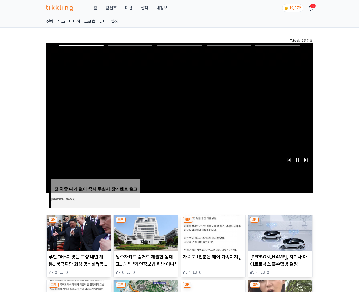
click at [280, 223] on img at bounding box center [280, 233] width 65 height 36
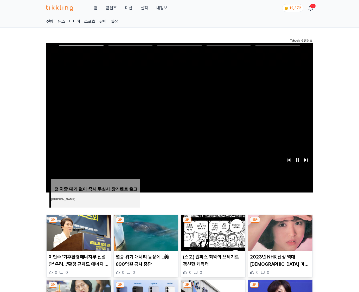
click at [280, 223] on img at bounding box center [280, 233] width 65 height 36
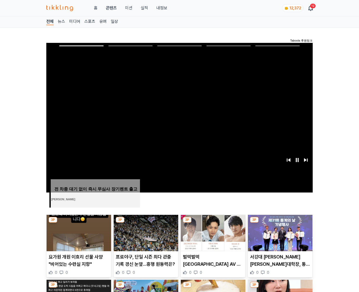
click at [280, 223] on img at bounding box center [280, 233] width 65 height 36
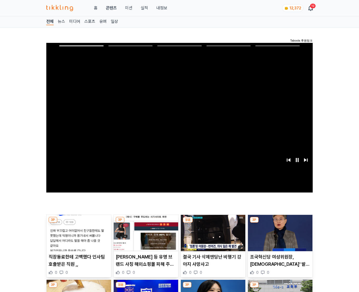
click at [280, 223] on img at bounding box center [280, 233] width 65 height 36
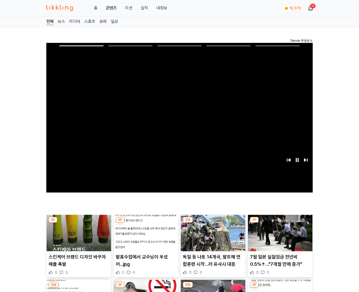
click at [280, 223] on img at bounding box center [280, 233] width 65 height 36
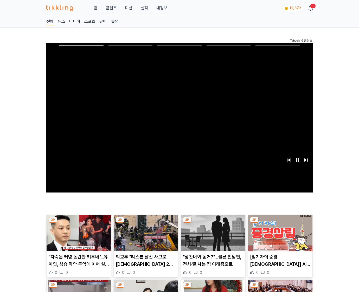
click at [280, 223] on img at bounding box center [280, 233] width 65 height 36
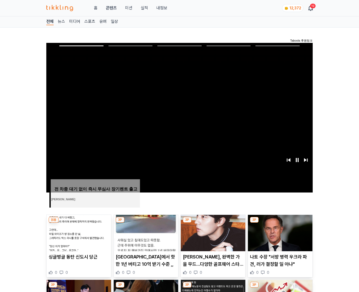
click at [280, 223] on img at bounding box center [280, 233] width 65 height 36
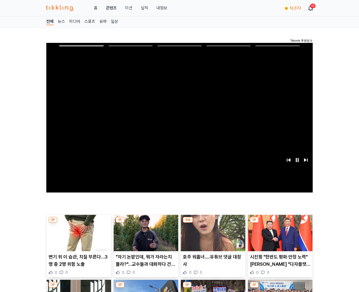
click at [280, 223] on img at bounding box center [280, 233] width 65 height 36
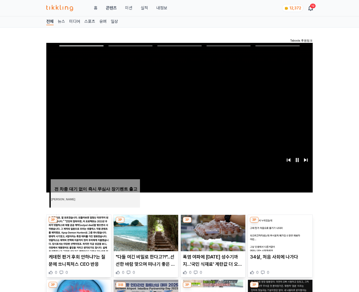
click at [280, 223] on img at bounding box center [280, 233] width 65 height 36
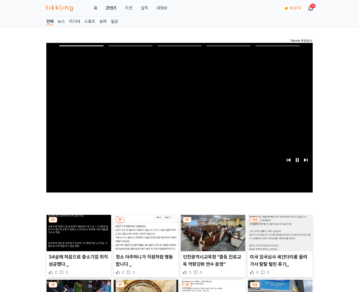
click at [280, 223] on img at bounding box center [280, 233] width 65 height 36
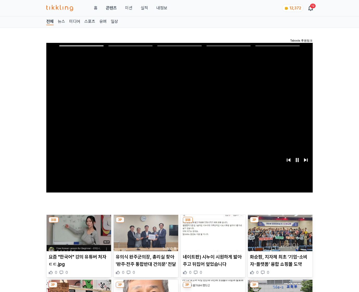
click at [280, 223] on img at bounding box center [280, 233] width 65 height 36
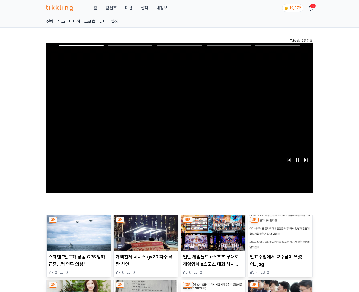
click at [280, 223] on img at bounding box center [280, 233] width 65 height 36
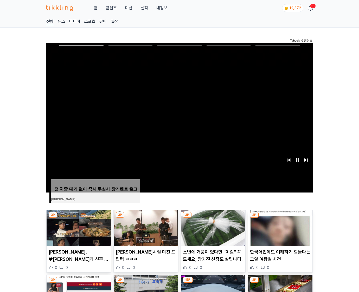
click at [280, 223] on img at bounding box center [280, 228] width 65 height 36
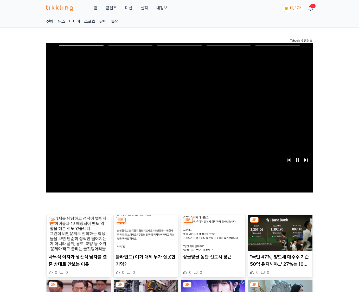
click at [280, 223] on img at bounding box center [280, 233] width 65 height 36
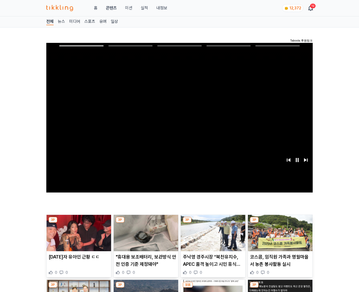
click at [280, 223] on img at bounding box center [280, 233] width 65 height 36
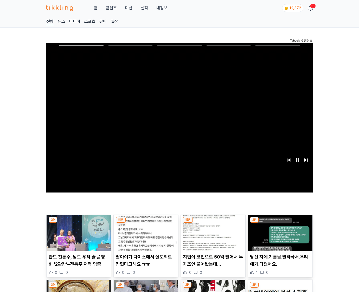
click at [280, 223] on img at bounding box center [280, 233] width 65 height 36
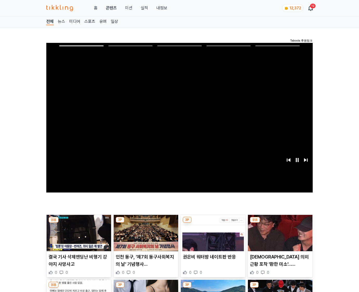
click at [280, 223] on img at bounding box center [280, 233] width 65 height 36
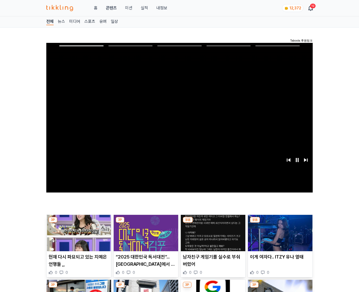
click at [280, 223] on img at bounding box center [280, 233] width 65 height 36
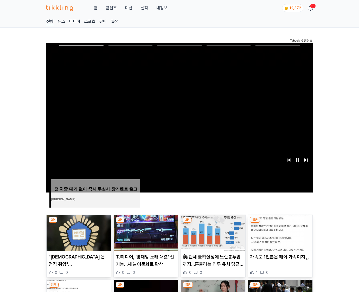
click at [280, 223] on img at bounding box center [280, 233] width 65 height 36
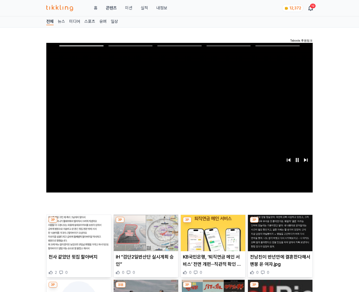
click at [280, 223] on img at bounding box center [280, 233] width 65 height 36
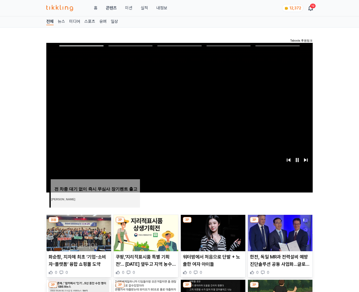
click at [280, 223] on img at bounding box center [280, 233] width 65 height 36
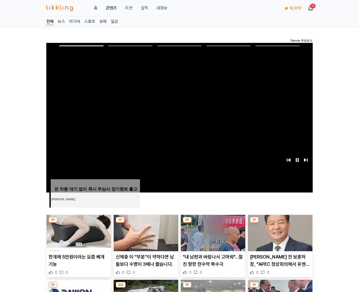
click at [280, 223] on img at bounding box center [280, 233] width 65 height 36
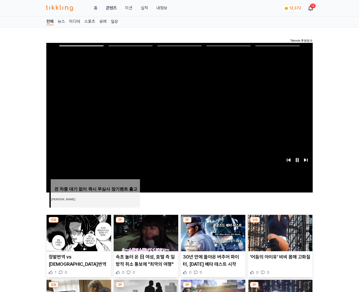
click at [280, 223] on img at bounding box center [280, 233] width 65 height 36
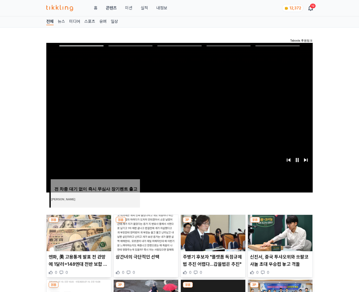
click at [280, 223] on img at bounding box center [280, 233] width 65 height 36
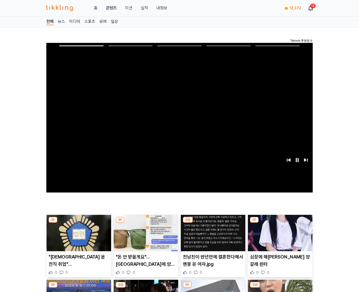
click at [280, 223] on img at bounding box center [280, 233] width 65 height 36
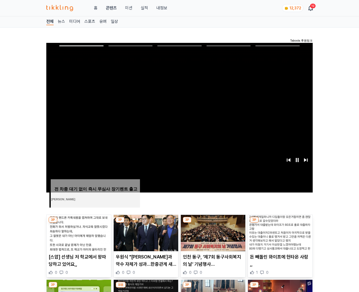
click at [280, 223] on img at bounding box center [280, 233] width 65 height 36
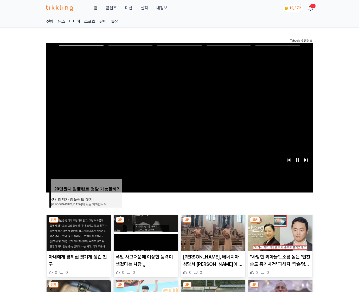
click at [280, 223] on img at bounding box center [280, 233] width 65 height 36
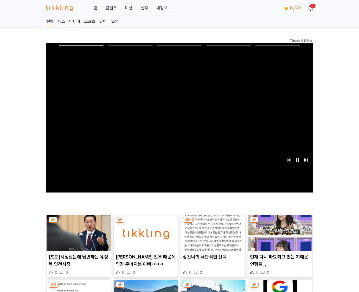
click at [280, 223] on img at bounding box center [280, 233] width 65 height 36
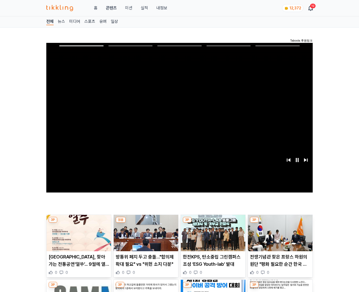
click at [280, 223] on img at bounding box center [280, 233] width 65 height 36
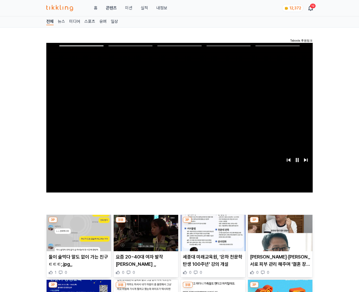
click at [280, 223] on img at bounding box center [280, 233] width 65 height 36
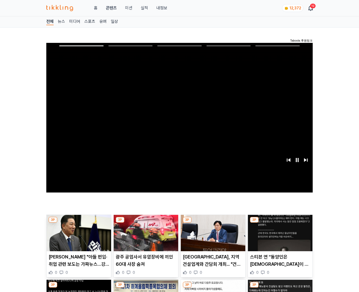
click at [280, 223] on img at bounding box center [280, 233] width 65 height 36
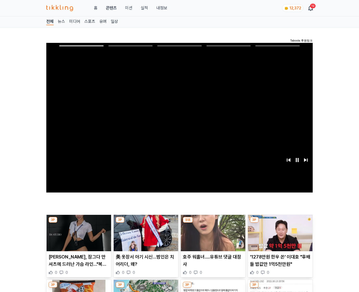
click at [280, 223] on img at bounding box center [280, 233] width 65 height 36
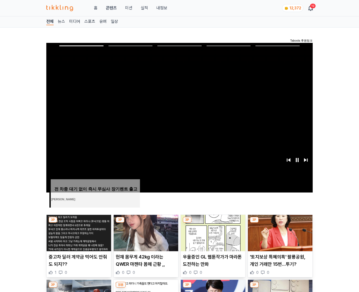
click at [280, 223] on img at bounding box center [280, 233] width 65 height 36
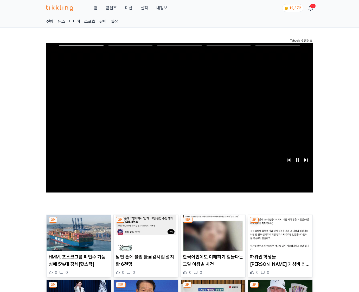
click at [280, 223] on img at bounding box center [280, 233] width 65 height 36
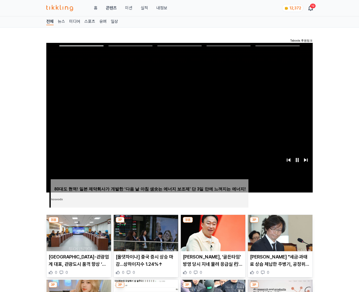
click at [280, 223] on img at bounding box center [280, 233] width 65 height 36
